Goal: Find specific page/section: Find specific page/section

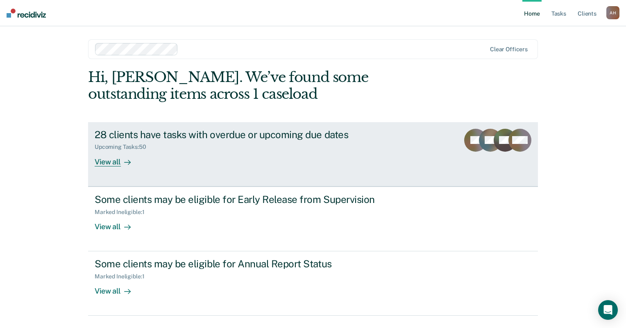
click at [117, 163] on div "View all" at bounding box center [118, 158] width 46 height 16
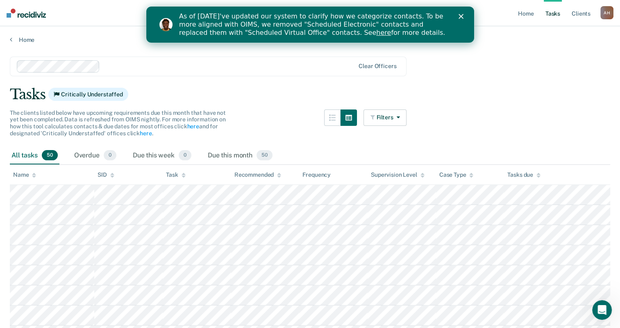
click at [462, 15] on polygon "Close" at bounding box center [460, 16] width 5 height 5
